Goal: Task Accomplishment & Management: Complete application form

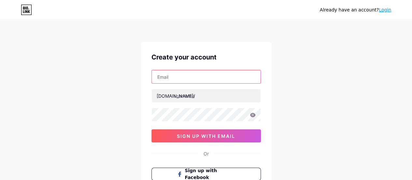
click at [177, 78] on input "text" at bounding box center [206, 76] width 109 height 13
type input "[EMAIL_ADDRESS][PERSON_NAME][DOMAIN_NAME]"
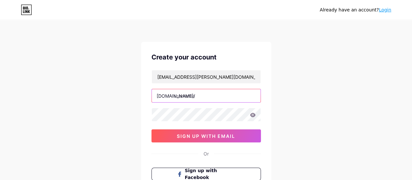
click at [183, 92] on input "text" at bounding box center [206, 95] width 109 height 13
type input "patrickgiroux"
click at [251, 112] on icon at bounding box center [253, 114] width 6 height 4
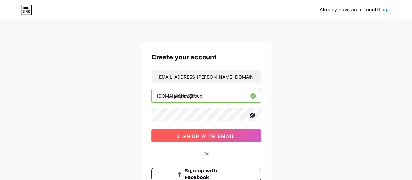
click at [227, 133] on span "sign up with email" at bounding box center [206, 136] width 58 height 6
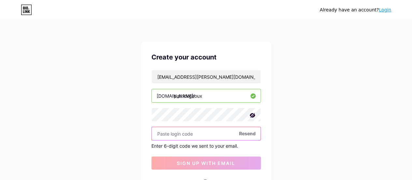
click at [172, 135] on input "text" at bounding box center [206, 133] width 109 height 13
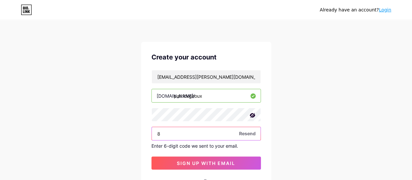
click at [172, 135] on input "8" at bounding box center [206, 133] width 109 height 13
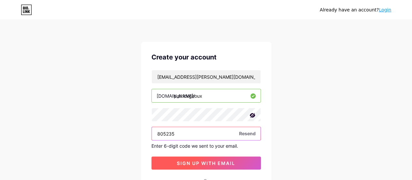
type input "805235"
click at [181, 156] on button "sign up with email" at bounding box center [207, 162] width 110 height 13
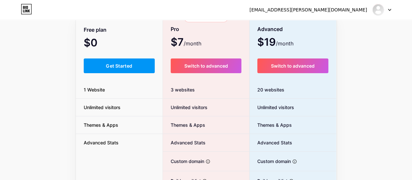
scroll to position [45, 0]
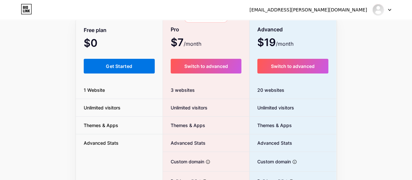
click at [125, 60] on button "Get Started" at bounding box center [119, 66] width 71 height 15
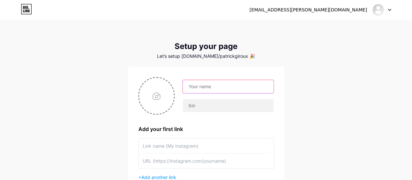
click at [200, 88] on input "text" at bounding box center [228, 86] width 91 height 13
type input "[PERSON_NAME]"
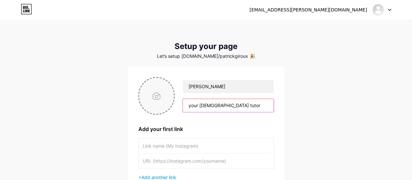
type input "your [DEMOGRAPHIC_DATA] tutor"
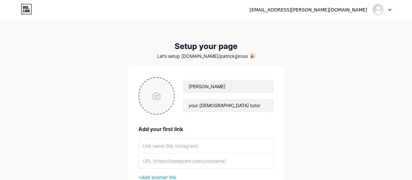
click at [155, 99] on input "file" at bounding box center [156, 96] width 35 height 36
type input "C:\fakepath\PJG_Headshot_v2.jpg"
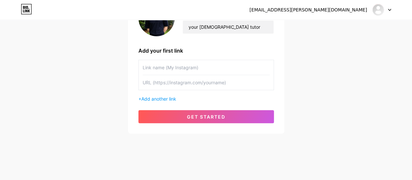
scroll to position [78, 0]
click at [151, 73] on input "text" at bounding box center [206, 67] width 127 height 15
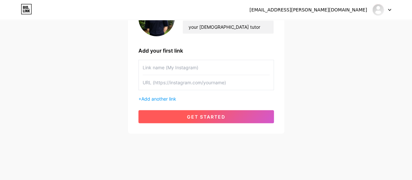
click at [184, 116] on button "get started" at bounding box center [207, 116] width 136 height 13
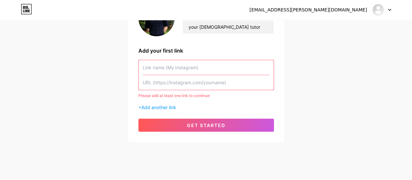
click at [158, 68] on input "text" at bounding box center [206, 67] width 127 height 15
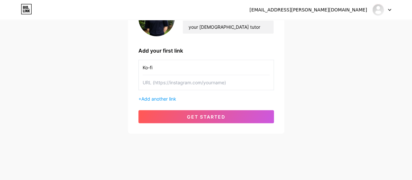
type input "Ko-fi"
paste input "[URL][DOMAIN_NAME]"
type input "[URL][DOMAIN_NAME]"
drag, startPoint x: 183, startPoint y: 70, endPoint x: 117, endPoint y: 74, distance: 65.9
click at [117, 74] on div "[EMAIL_ADDRESS][PERSON_NAME][DOMAIN_NAME] Dashboard Logout Setup your page Let’…" at bounding box center [206, 38] width 412 height 232
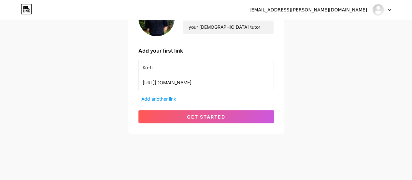
click at [117, 74] on div "[EMAIL_ADDRESS][PERSON_NAME][DOMAIN_NAME] Dashboard Logout Setup your page Let’…" at bounding box center [206, 38] width 412 height 232
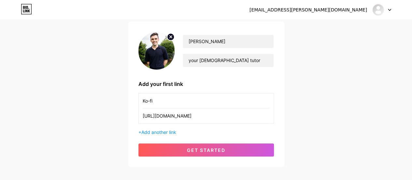
scroll to position [44, 0]
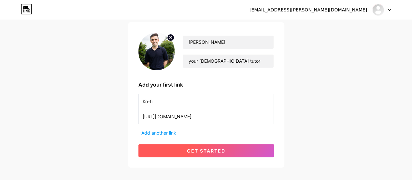
click at [151, 147] on button "get started" at bounding box center [207, 150] width 136 height 13
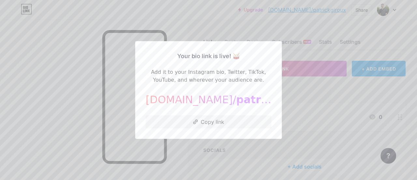
click at [299, 114] on div at bounding box center [208, 90] width 417 height 180
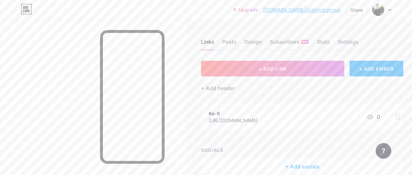
click at [318, 11] on link "[DOMAIN_NAME]/patrickgiroux" at bounding box center [302, 10] width 78 height 8
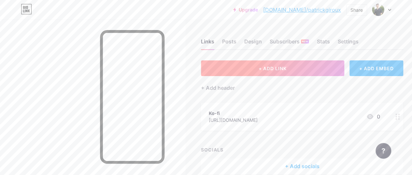
click at [231, 73] on button "+ ADD LINK" at bounding box center [272, 68] width 143 height 16
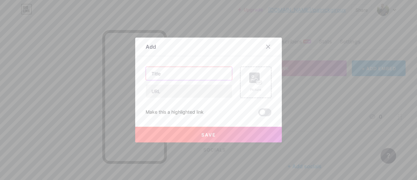
click at [176, 78] on input "text" at bounding box center [189, 73] width 86 height 13
type input "S"
type input "R"
click at [255, 84] on div "Picture" at bounding box center [255, 82] width 13 height 20
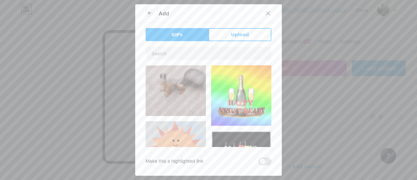
click at [296, 73] on div at bounding box center [208, 90] width 417 height 180
